Goal: Navigation & Orientation: Find specific page/section

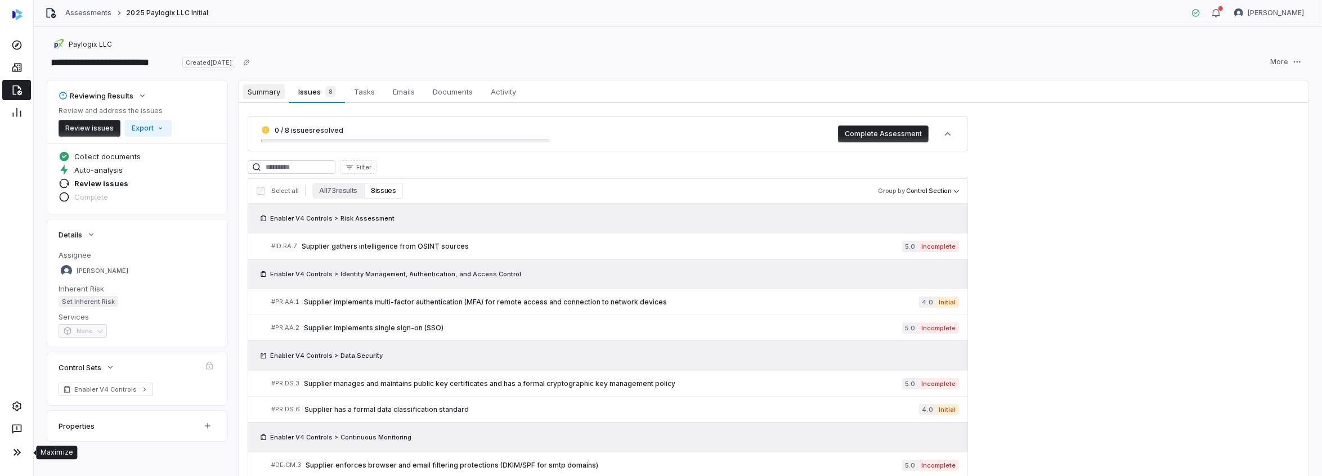
click at [271, 94] on span "Summary" at bounding box center [264, 91] width 42 height 15
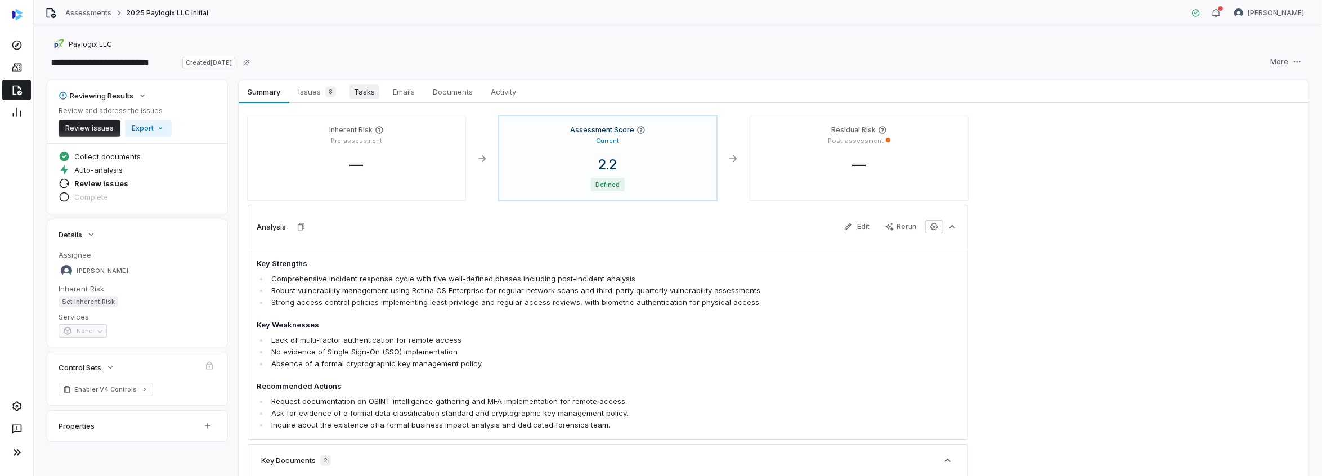
click at [365, 90] on span "Tasks" at bounding box center [365, 91] width 30 height 15
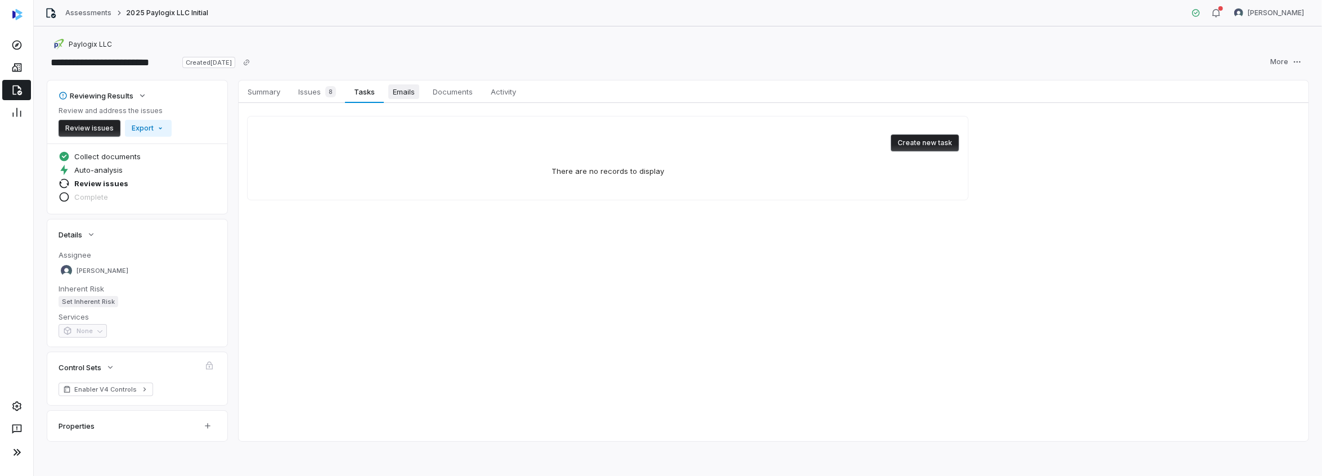
click at [413, 93] on span "Emails" at bounding box center [403, 91] width 31 height 15
click at [442, 93] on span "Documents" at bounding box center [452, 91] width 49 height 15
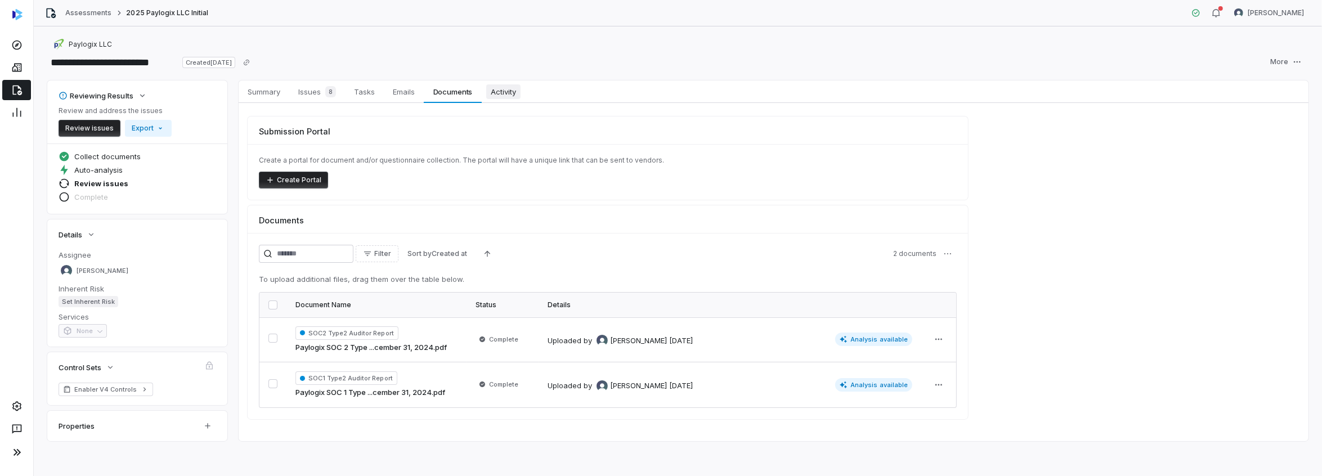
click at [512, 95] on span "Activity" at bounding box center [503, 91] width 34 height 15
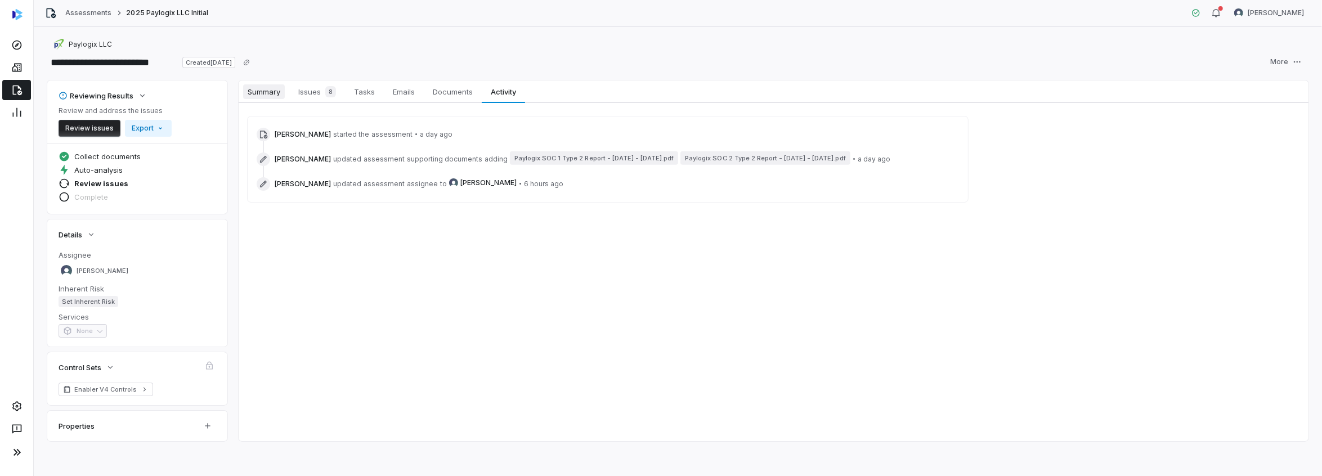
click at [280, 95] on span "Summary" at bounding box center [264, 91] width 42 height 15
